Goal: Information Seeking & Learning: Learn about a topic

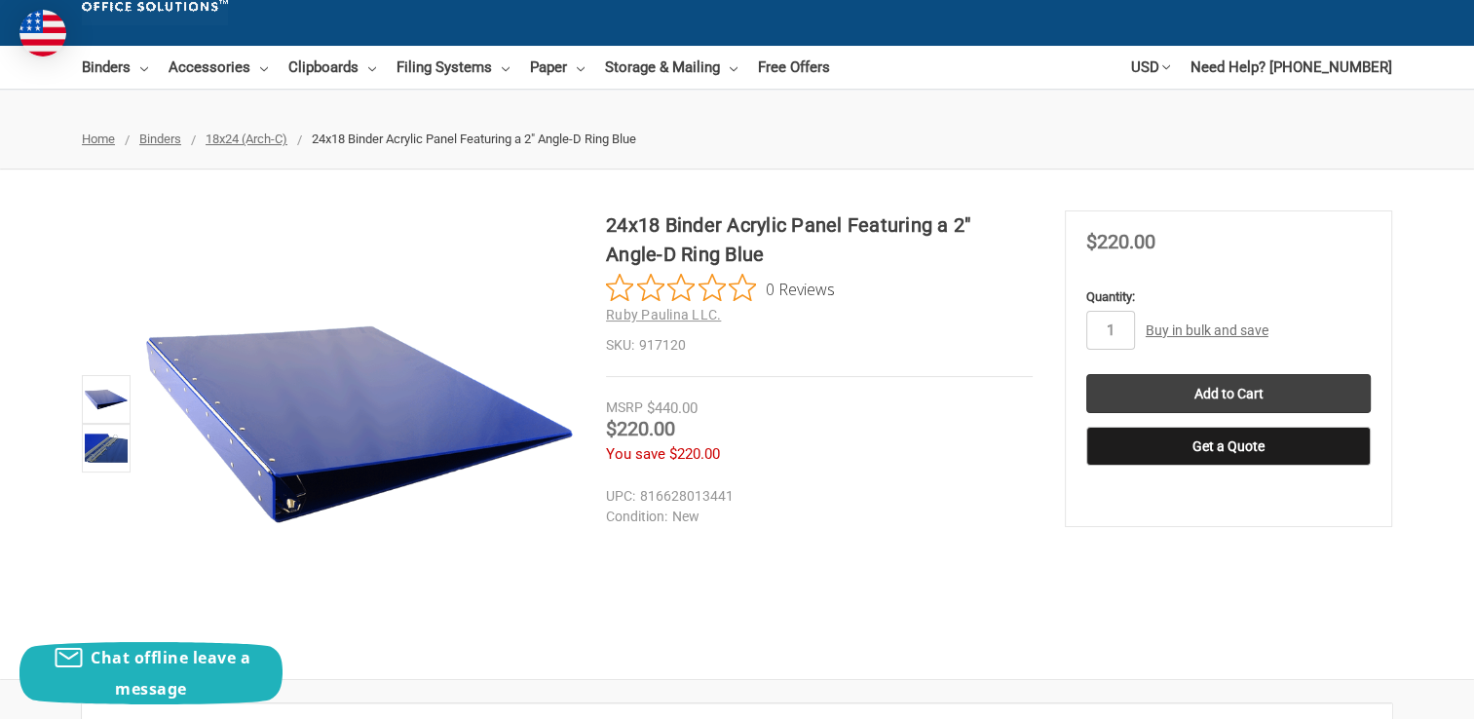
scroll to position [97, 0]
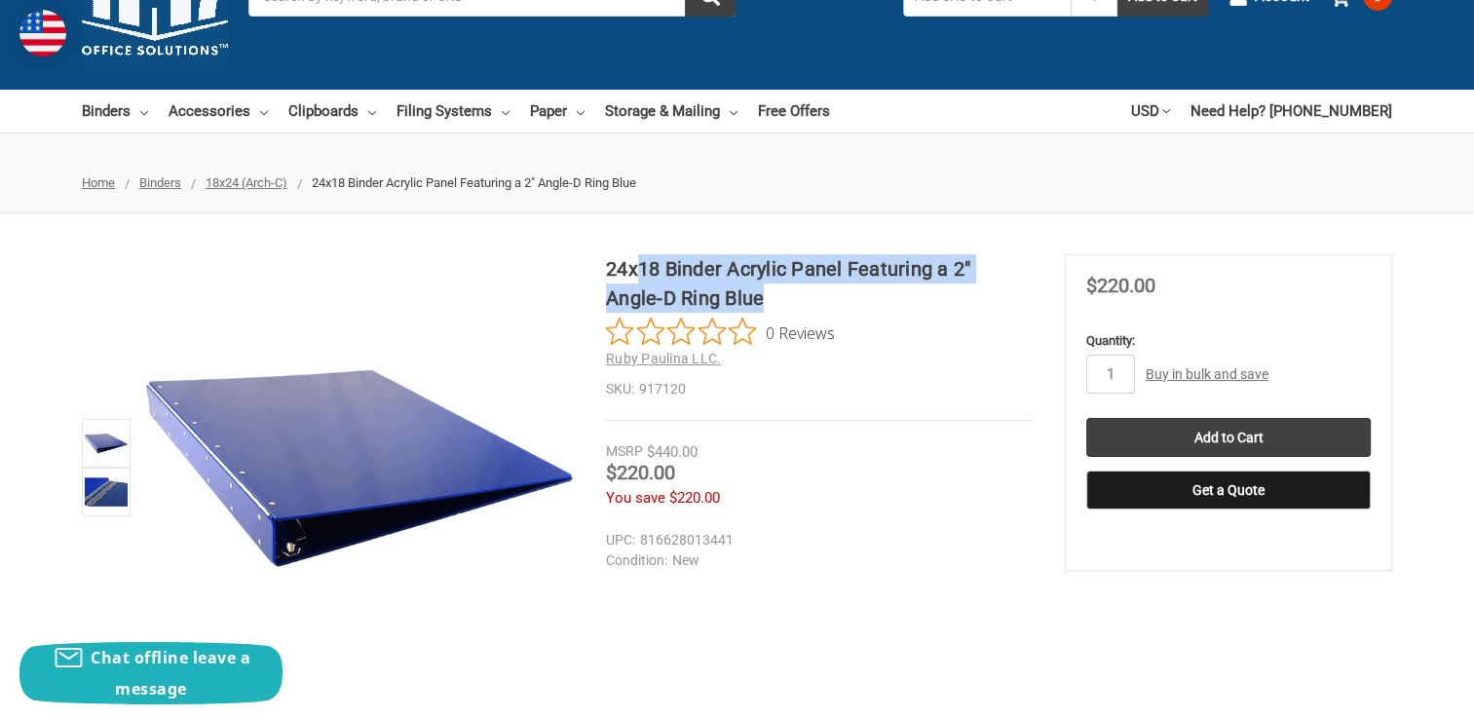
click at [635, 263] on h1 "24x18 Binder Acrylic Panel Featuring a 2" Angle-D Ring Blue" at bounding box center [819, 283] width 427 height 58
drag, startPoint x: 635, startPoint y: 263, endPoint x: 685, endPoint y: 263, distance: 49.7
click at [685, 263] on h1 "24x18 Binder Acrylic Panel Featuring a 2" Angle-D Ring Blue" at bounding box center [819, 283] width 427 height 58
click at [812, 303] on h1 "24x18 Binder Acrylic Panel Featuring a 2" Angle-D Ring Blue" at bounding box center [819, 283] width 427 height 58
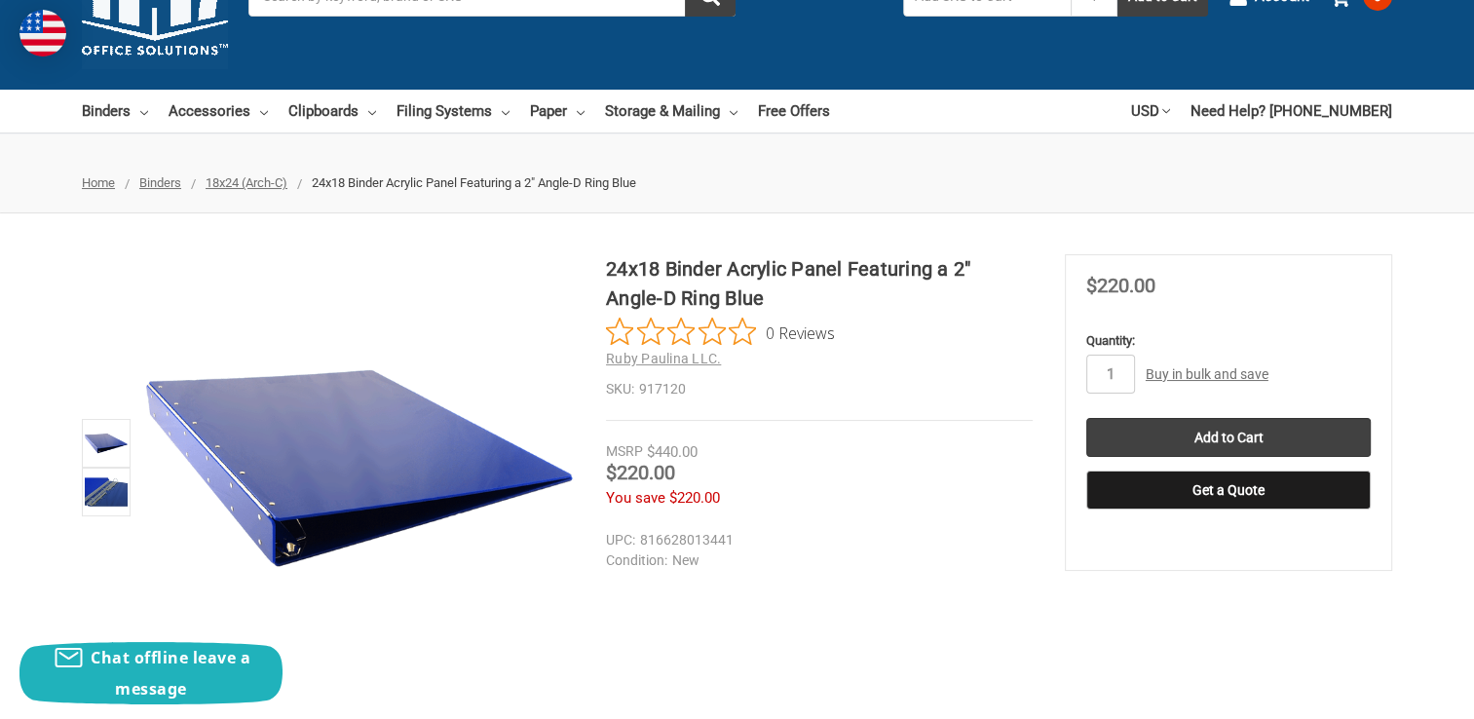
click at [870, 541] on dd "816628013441" at bounding box center [815, 540] width 418 height 20
click at [121, 495] on img at bounding box center [106, 492] width 43 height 43
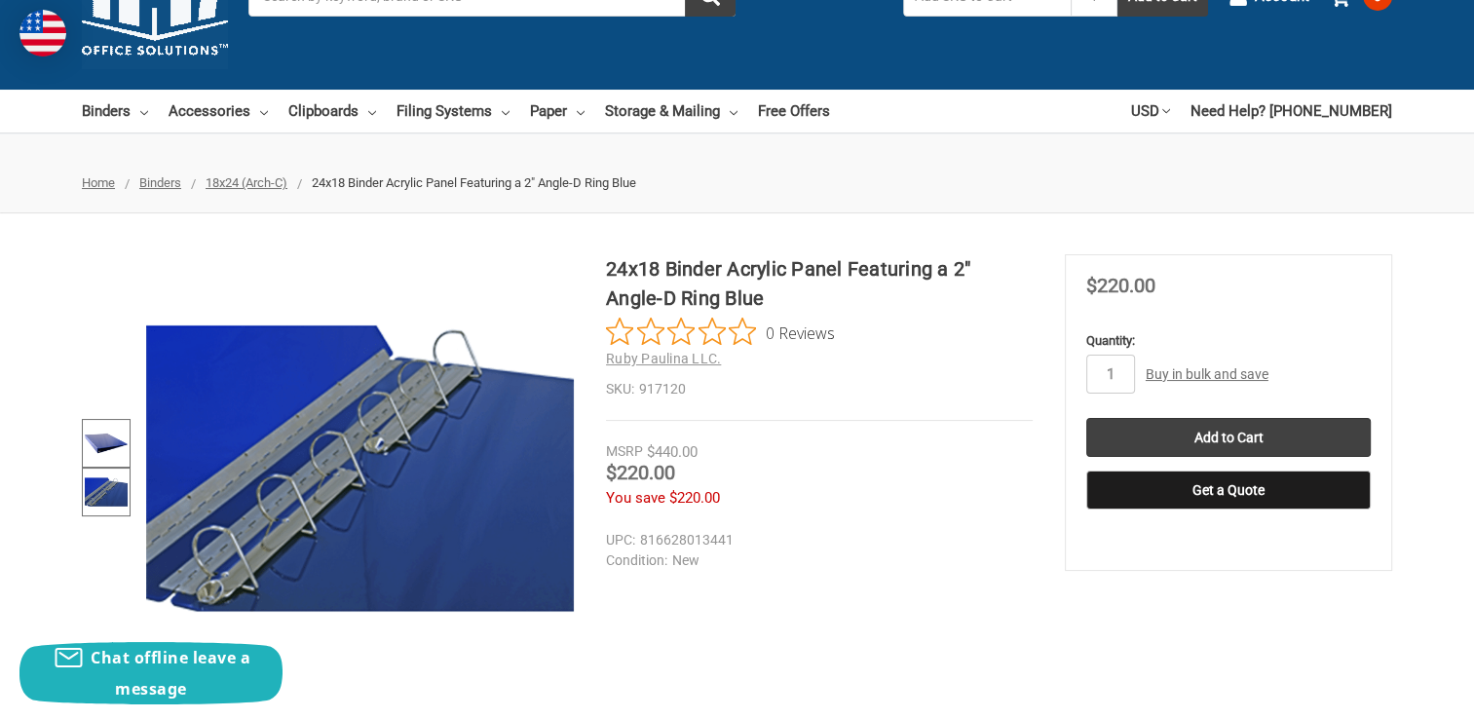
click at [110, 446] on img at bounding box center [106, 443] width 43 height 43
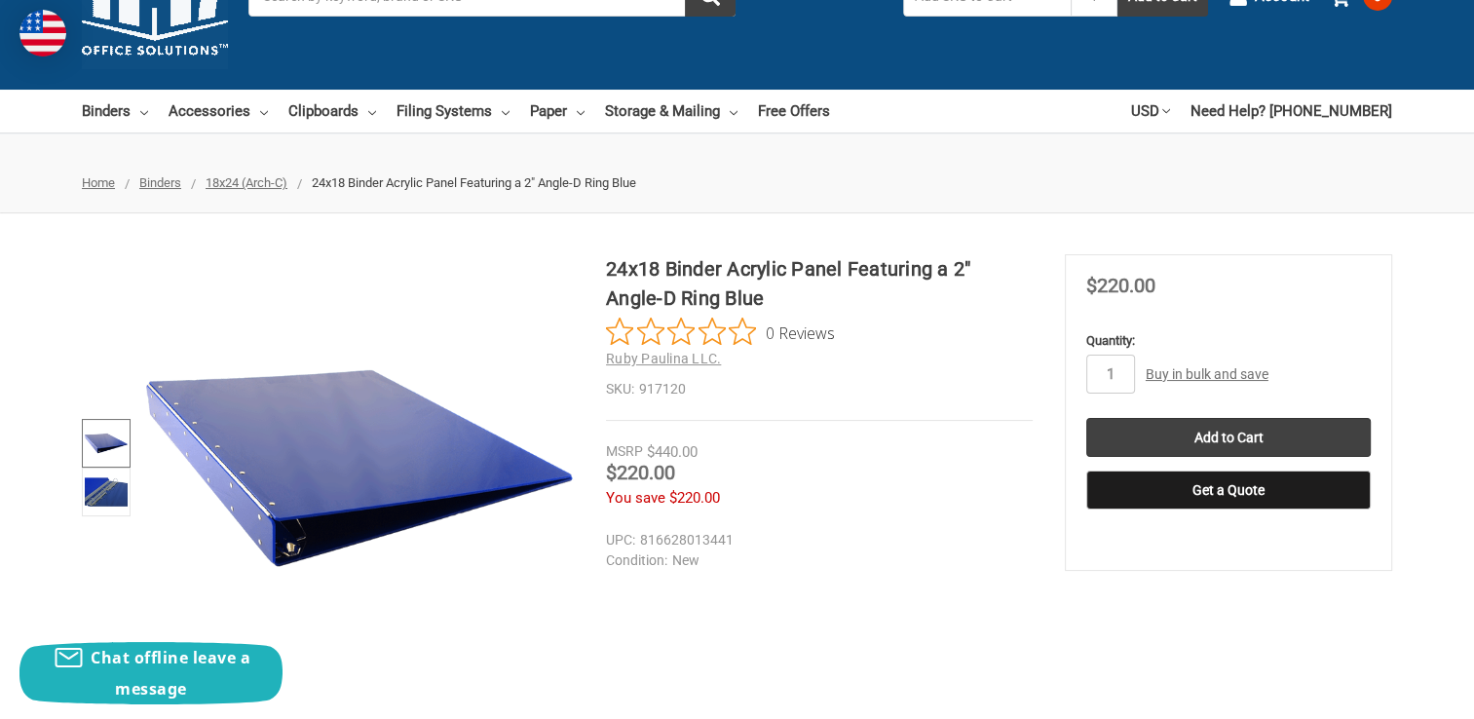
drag, startPoint x: 764, startPoint y: 291, endPoint x: 748, endPoint y: 287, distance: 16.1
click at [760, 291] on h1 "24x18 Binder Acrylic Panel Featuring a 2" Angle-D Ring Blue" at bounding box center [819, 283] width 427 height 58
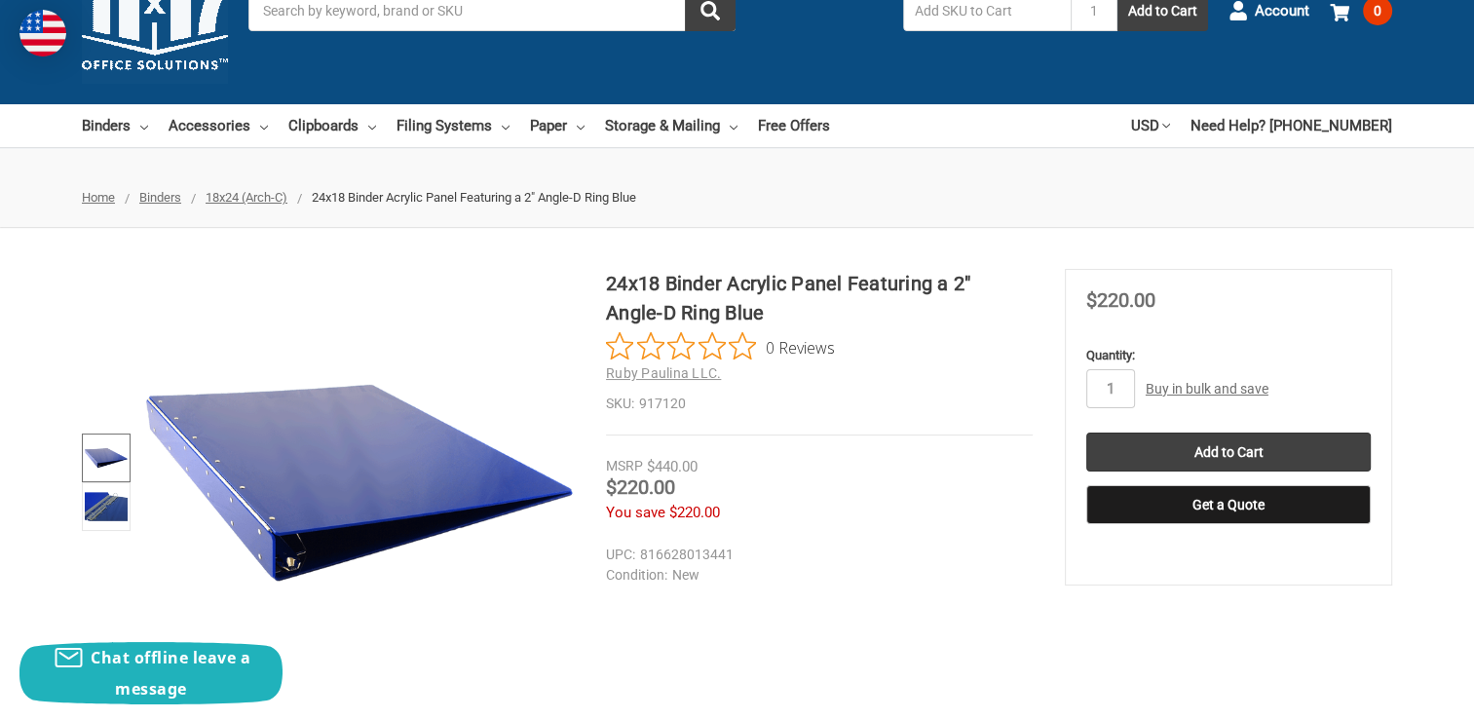
scroll to position [0, 0]
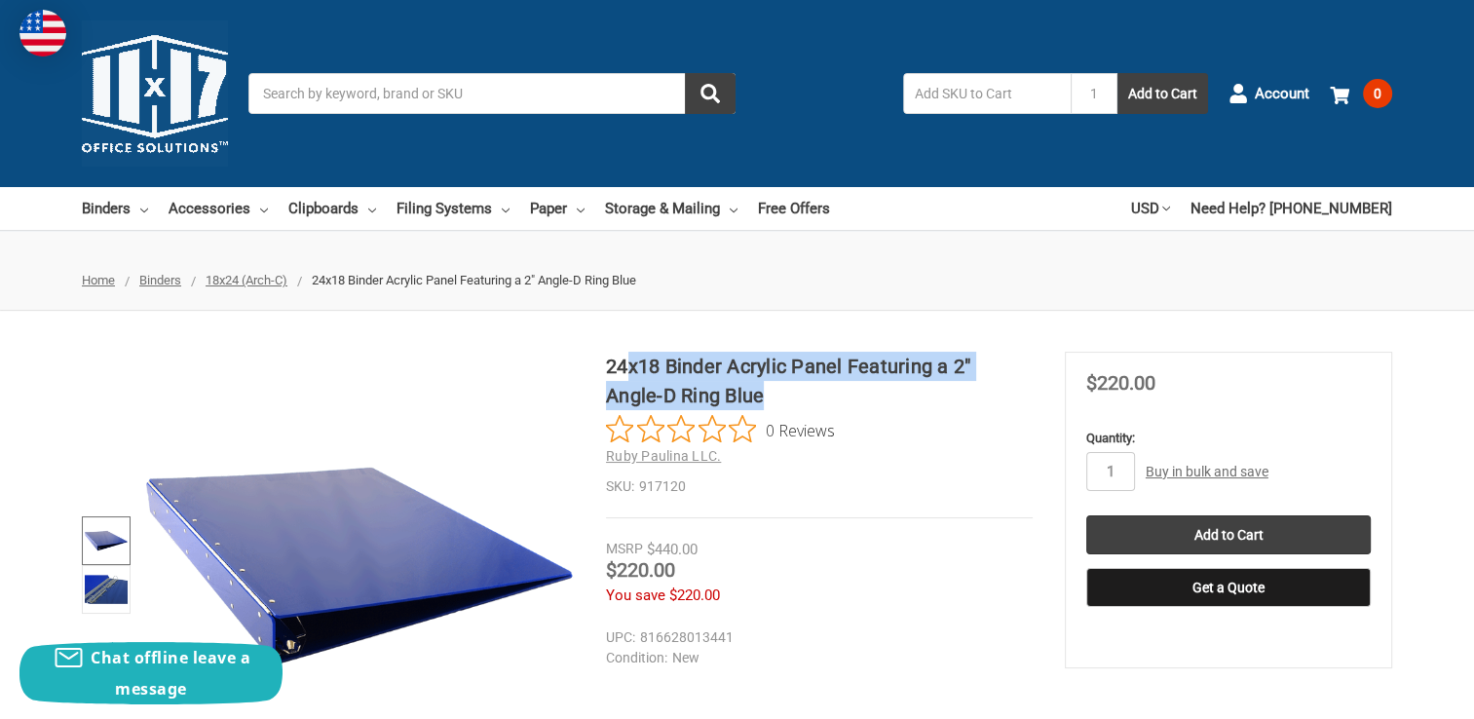
drag, startPoint x: 762, startPoint y: 384, endPoint x: 628, endPoint y: 367, distance: 134.5
click at [628, 367] on h1 "24x18 Binder Acrylic Panel Featuring a 2" Angle-D Ring Blue" at bounding box center [819, 381] width 427 height 58
drag, startPoint x: 628, startPoint y: 367, endPoint x: 709, endPoint y: 375, distance: 81.2
click at [700, 375] on h1 "24x18 Binder Acrylic Panel Featuring a 2" Angle-D Ring Blue" at bounding box center [819, 381] width 427 height 58
click at [791, 381] on h1 "24x18 Binder Acrylic Panel Featuring a 2" Angle-D Ring Blue" at bounding box center [819, 381] width 427 height 58
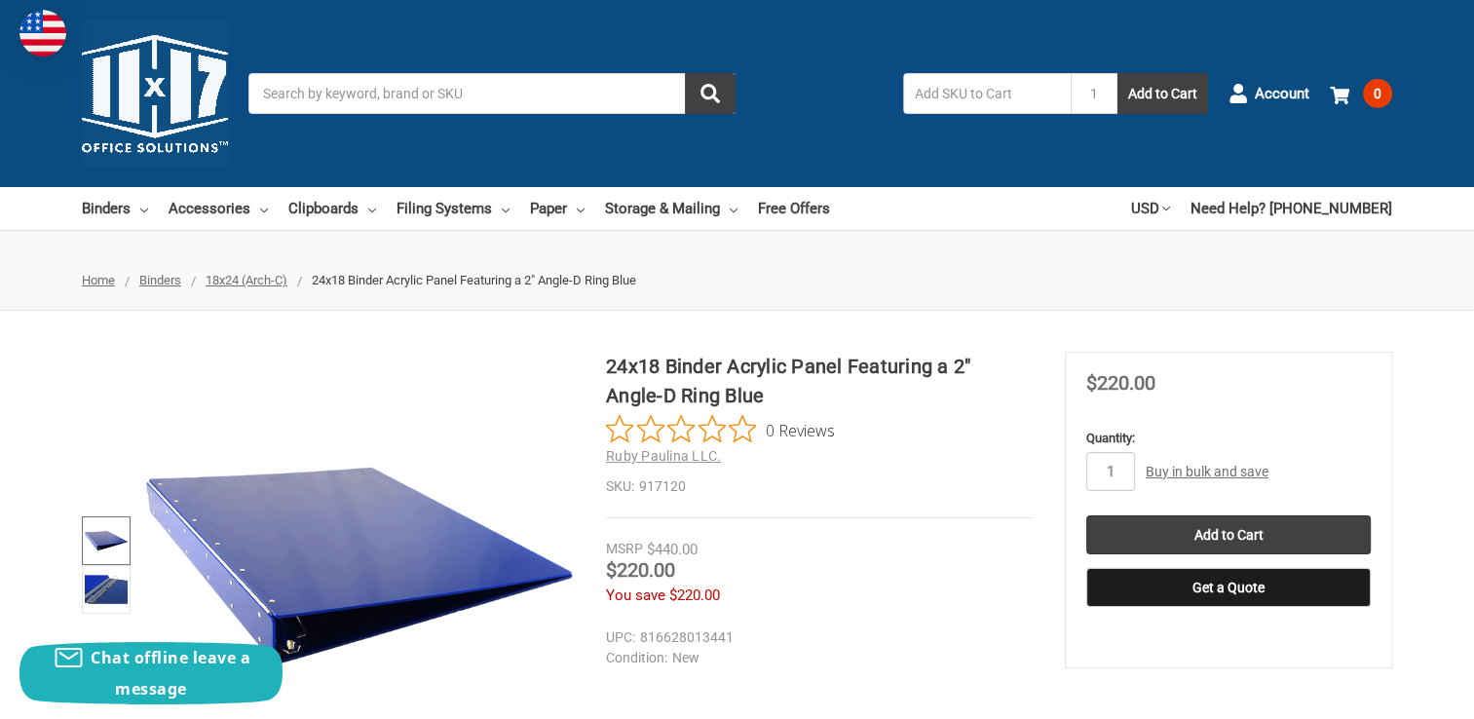
click at [766, 378] on h1 "24x18 Binder Acrylic Panel Featuring a 2" Angle-D Ring Blue" at bounding box center [819, 381] width 427 height 58
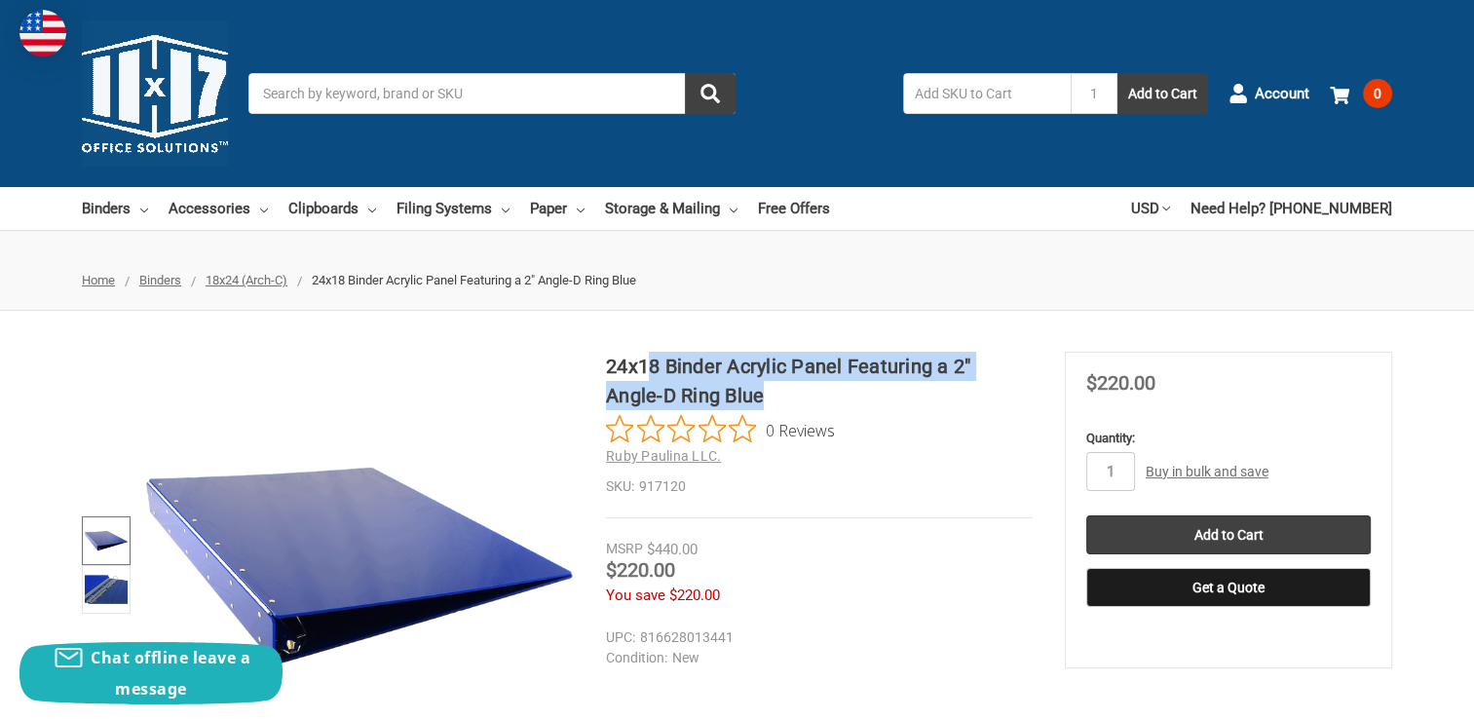
drag, startPoint x: 718, startPoint y: 391, endPoint x: 643, endPoint y: 376, distance: 76.4
click at [643, 376] on h1 "24x18 Binder Acrylic Panel Featuring a 2" Angle-D Ring Blue" at bounding box center [819, 381] width 427 height 58
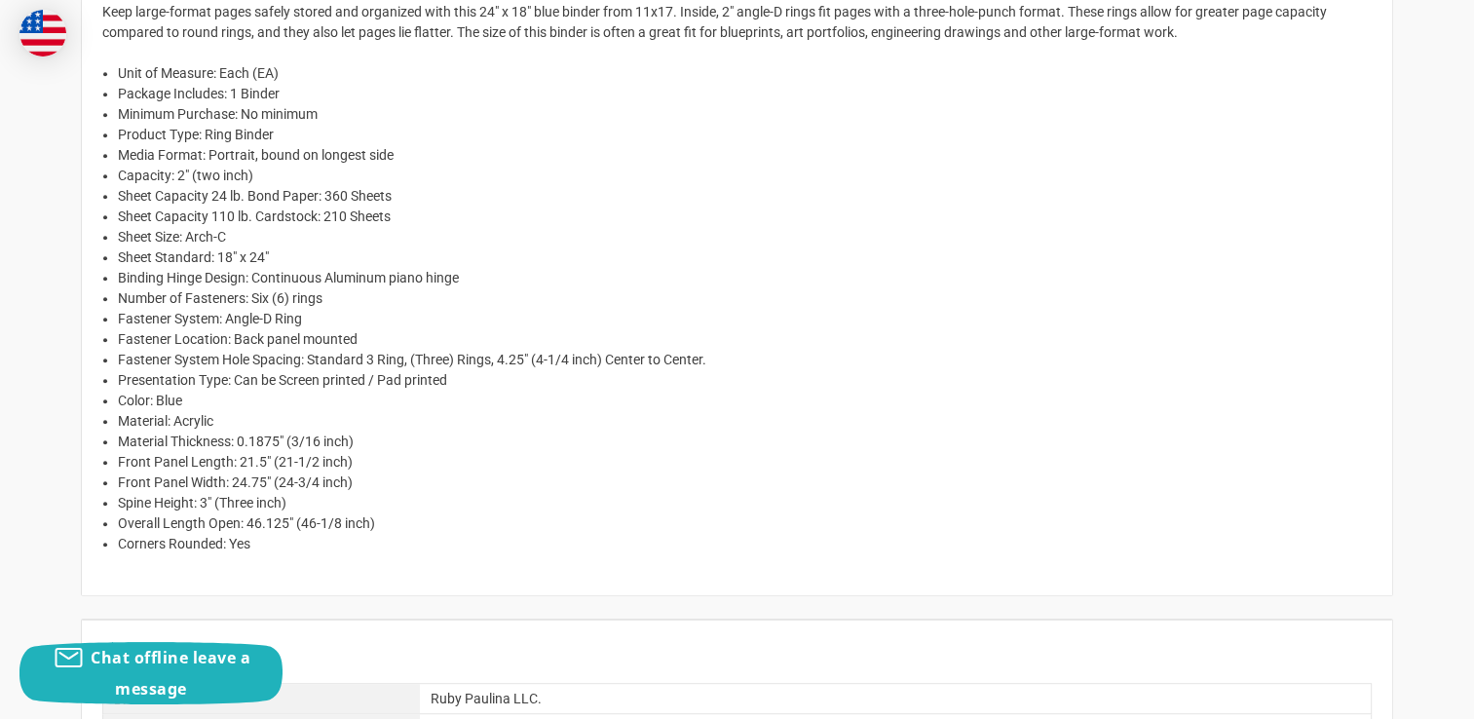
scroll to position [487, 0]
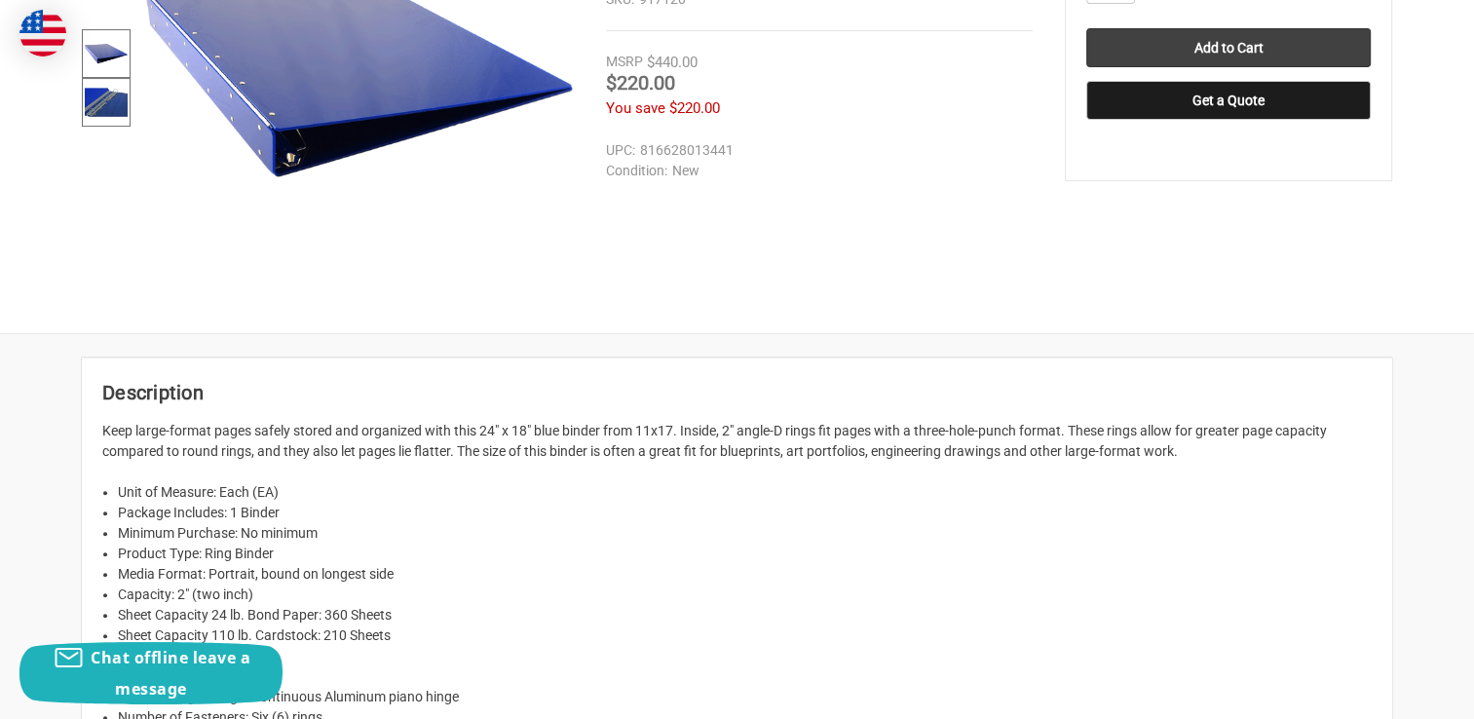
click at [97, 117] on img at bounding box center [106, 102] width 43 height 43
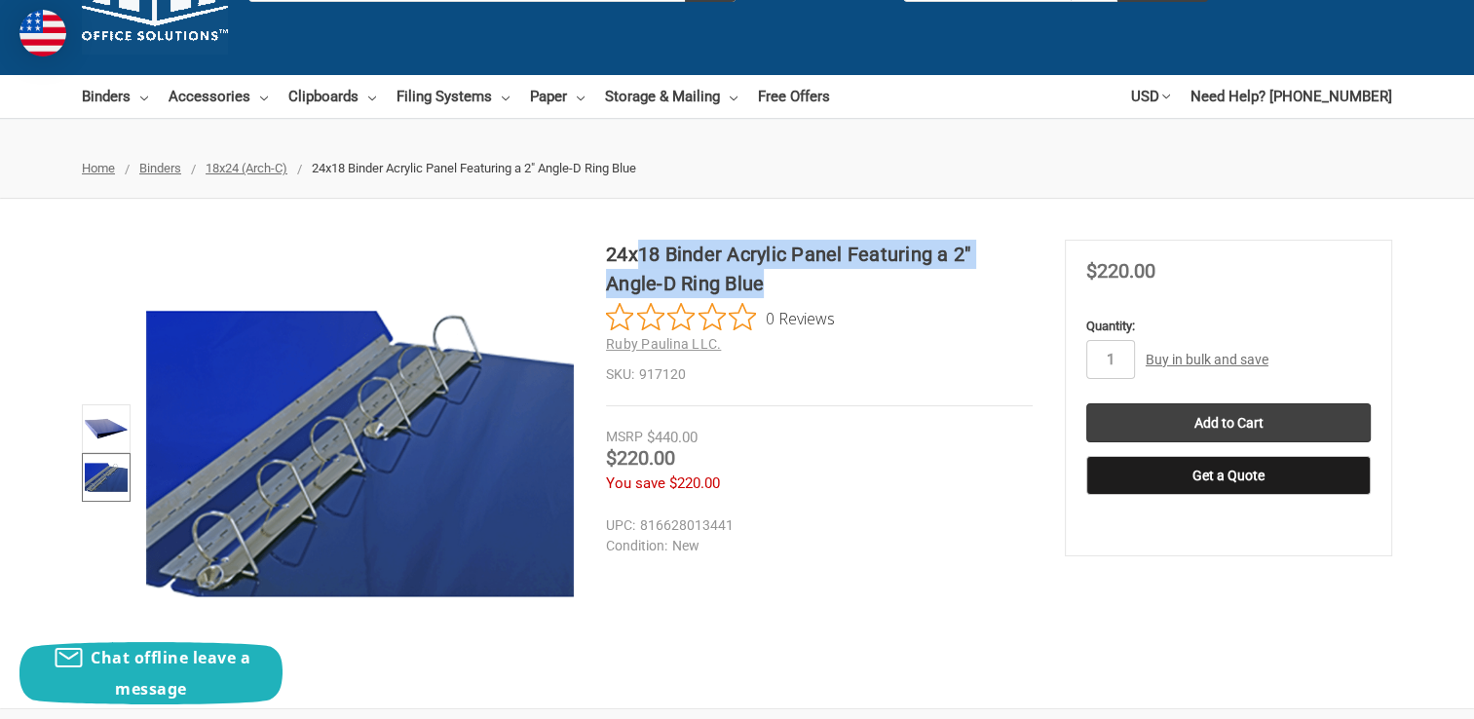
scroll to position [195, 0]
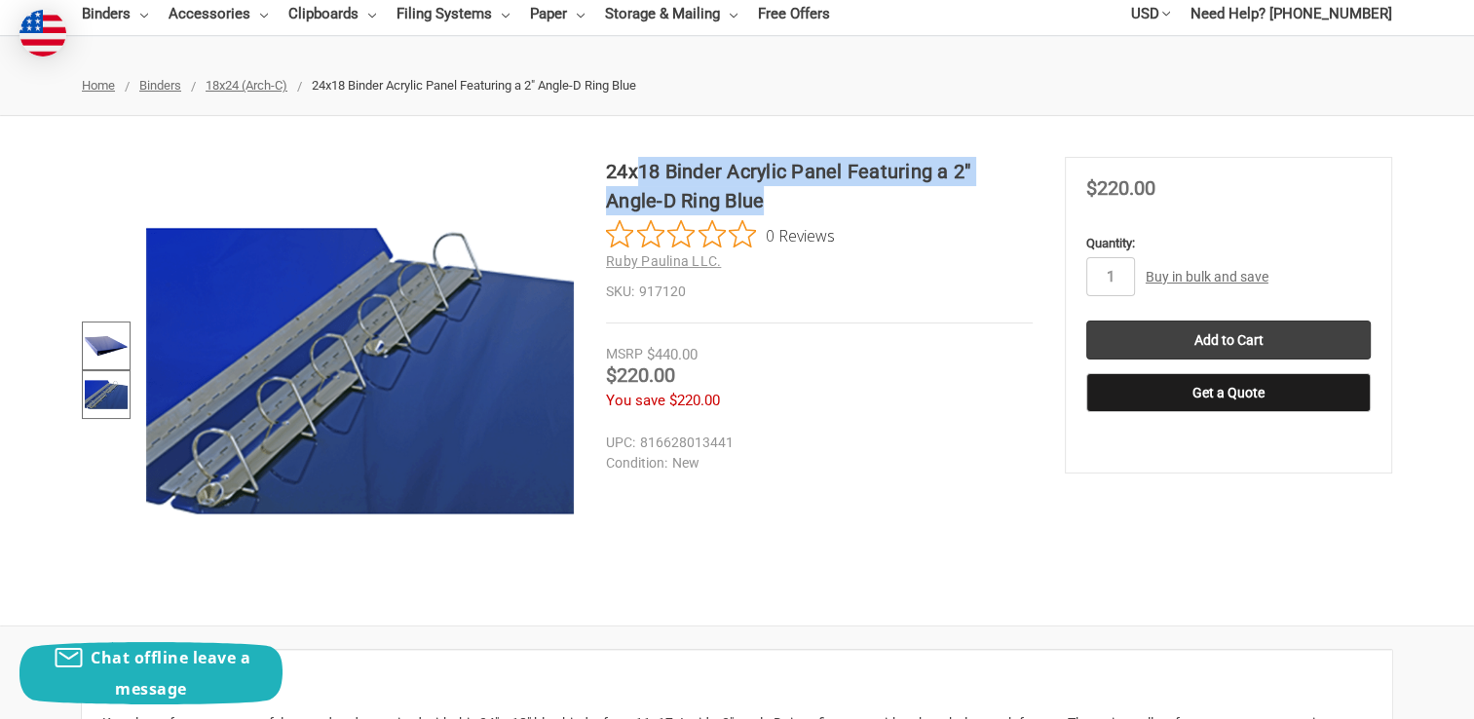
click at [125, 348] on img at bounding box center [106, 345] width 43 height 43
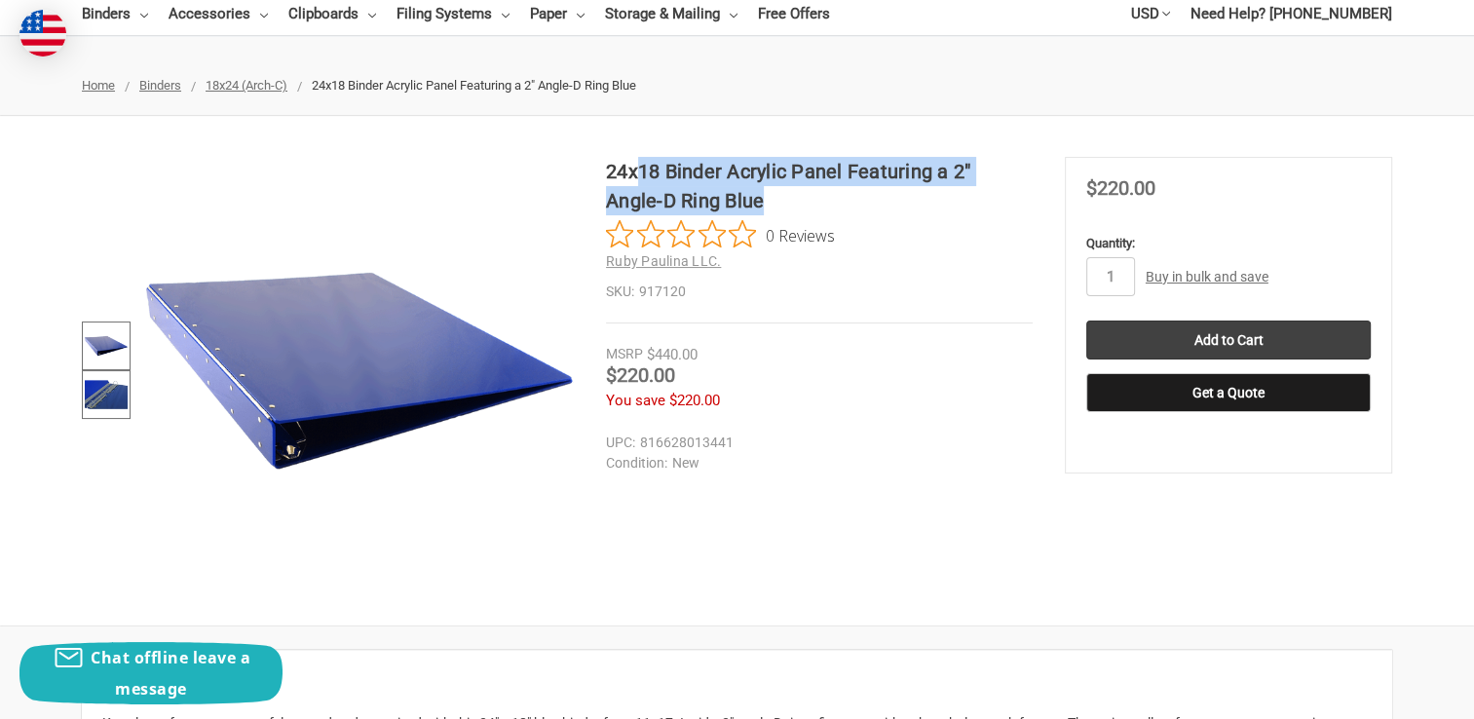
click at [106, 388] on img at bounding box center [106, 394] width 43 height 43
